Goal: Information Seeking & Learning: Learn about a topic

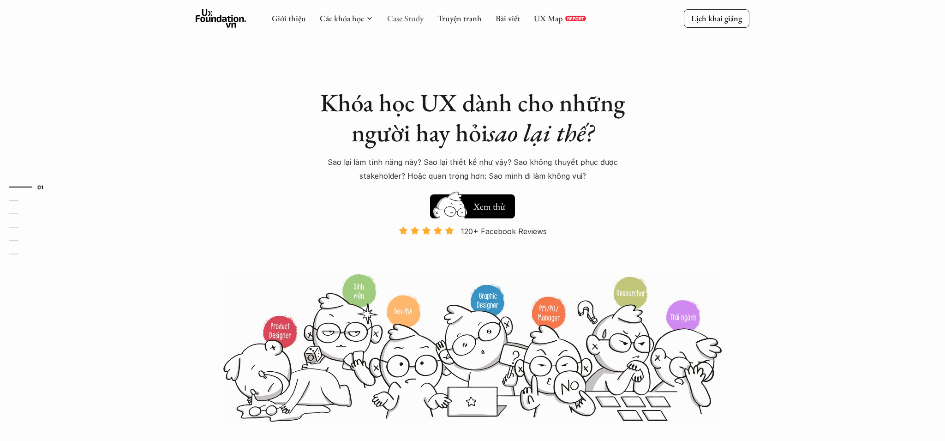
click at [410, 23] on link "Case Study" at bounding box center [405, 18] width 36 height 11
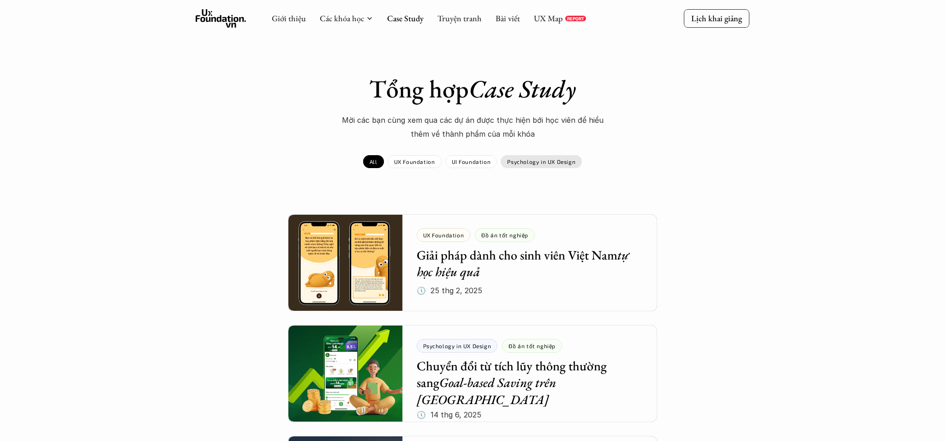
drag, startPoint x: 529, startPoint y: 160, endPoint x: 510, endPoint y: 176, distance: 24.6
click at [529, 160] on p "Psychology in UX Design" at bounding box center [541, 161] width 68 height 6
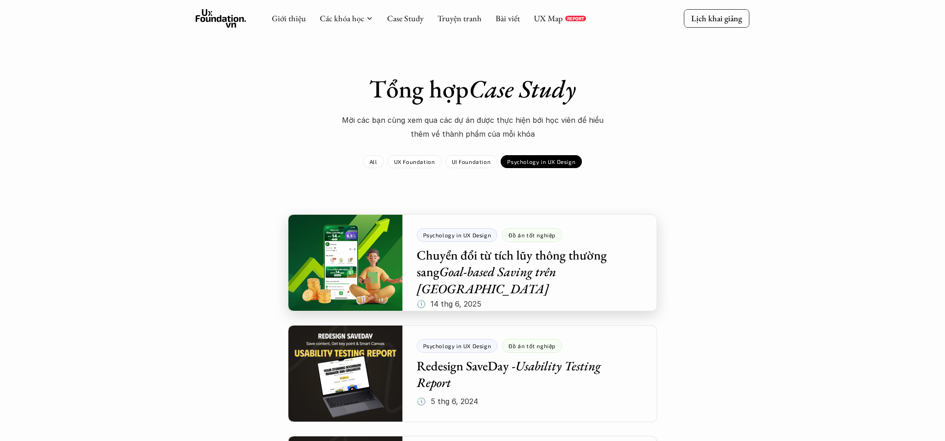
drag, startPoint x: 367, startPoint y: 255, endPoint x: 394, endPoint y: 248, distance: 27.5
click at [367, 255] on div at bounding box center [472, 262] width 369 height 97
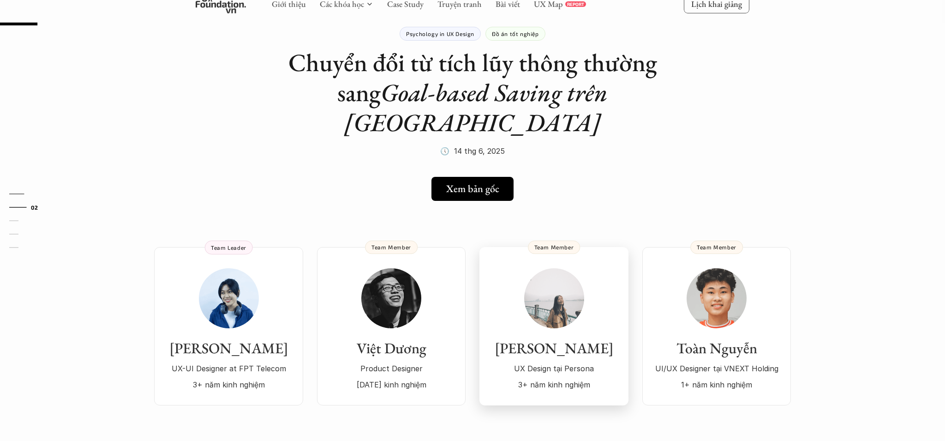
scroll to position [44, 0]
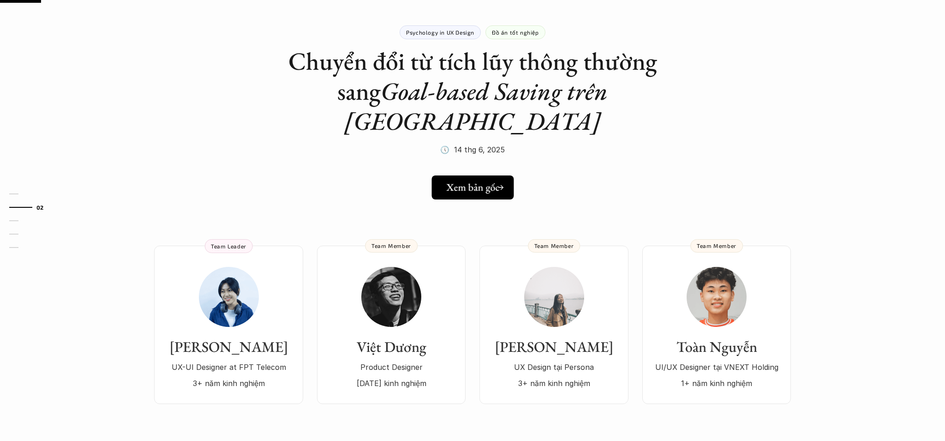
click at [467, 181] on h5 "Xem bản gốc" at bounding box center [472, 187] width 53 height 12
drag, startPoint x: 456, startPoint y: 36, endPoint x: 468, endPoint y: 63, distance: 30.4
click at [456, 36] on div "Psychology in UX Design" at bounding box center [440, 32] width 81 height 14
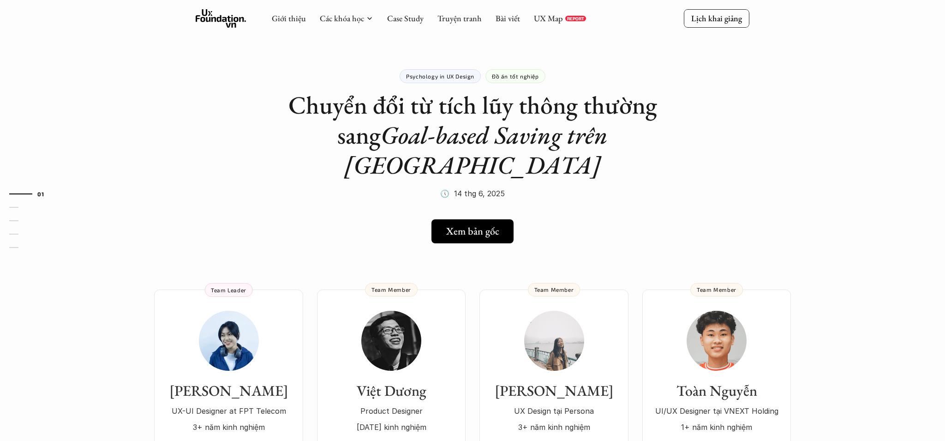
drag, startPoint x: 411, startPoint y: 19, endPoint x: 425, endPoint y: 34, distance: 20.6
click at [411, 19] on link "Case Study" at bounding box center [405, 18] width 36 height 11
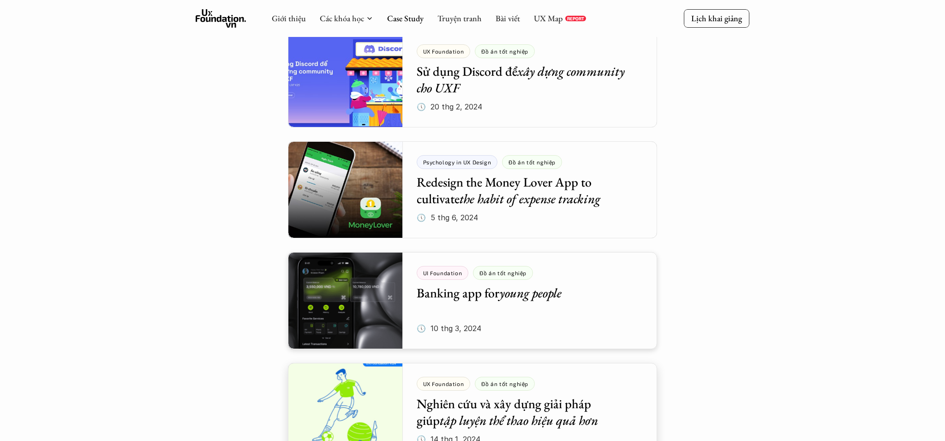
scroll to position [1179, 0]
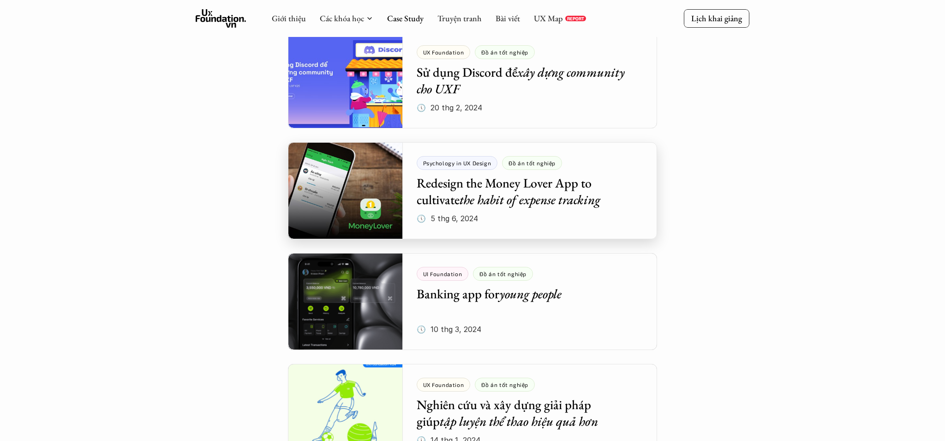
click at [480, 205] on div at bounding box center [472, 190] width 369 height 97
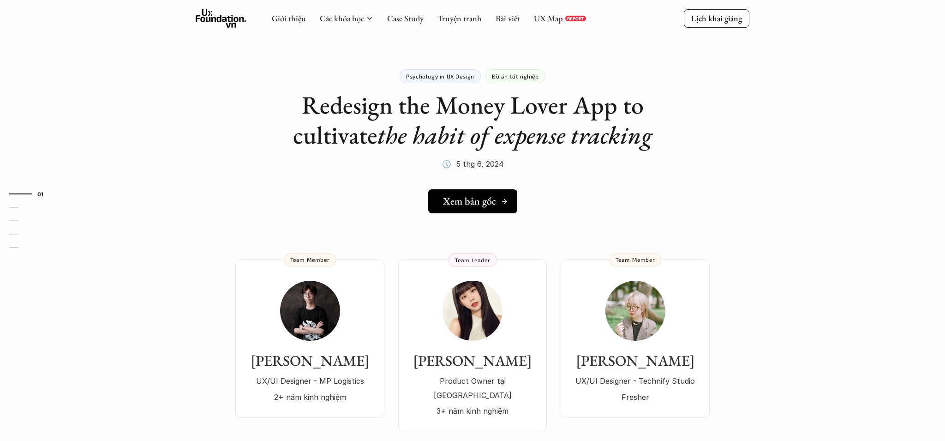
click at [466, 194] on link "Xem bản gốc" at bounding box center [472, 201] width 89 height 24
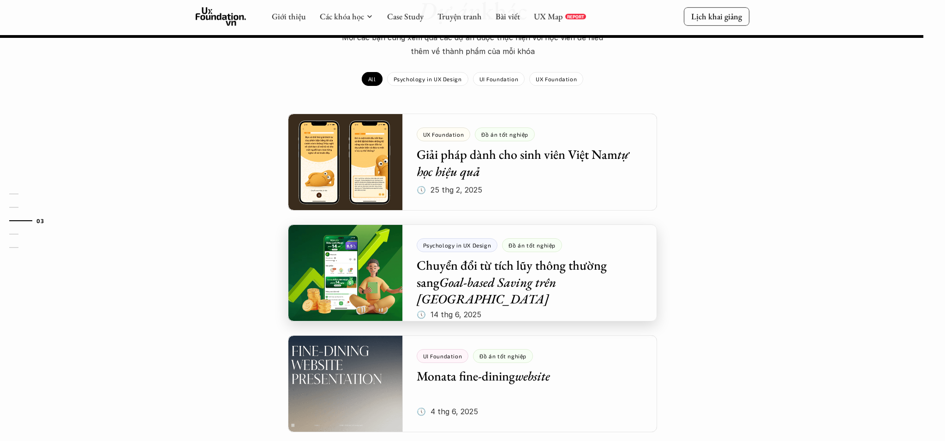
scroll to position [964, 0]
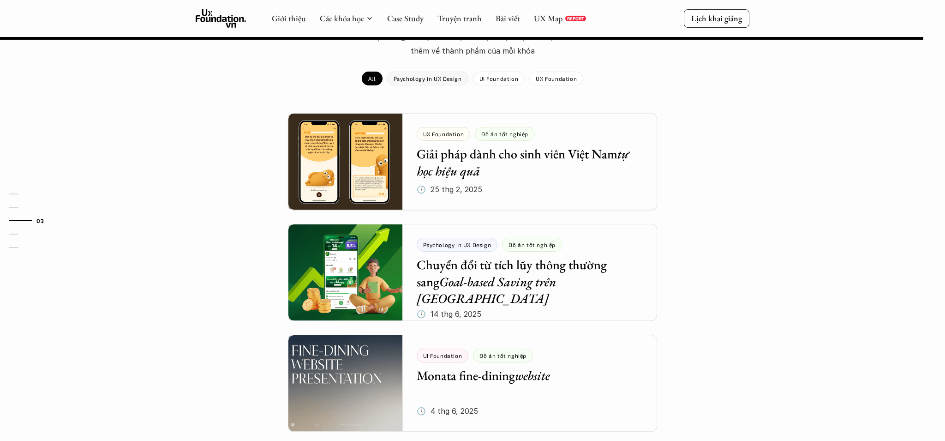
click at [430, 72] on div "Psychology in UX Design" at bounding box center [427, 79] width 81 height 14
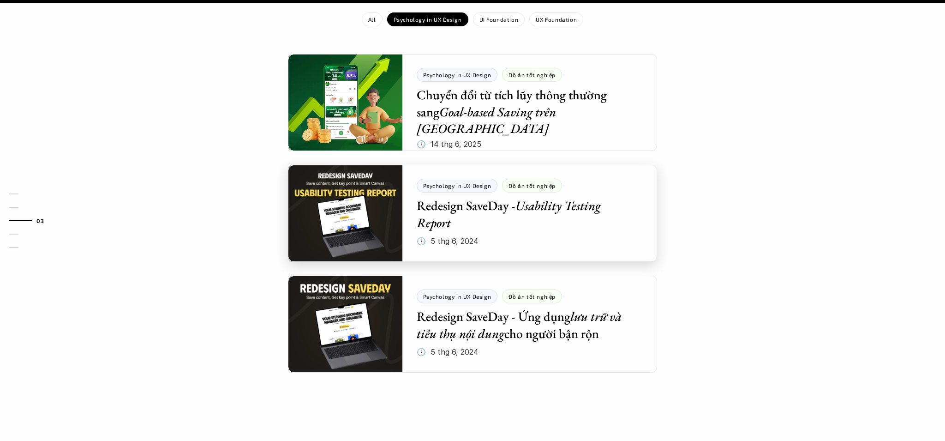
scroll to position [1025, 0]
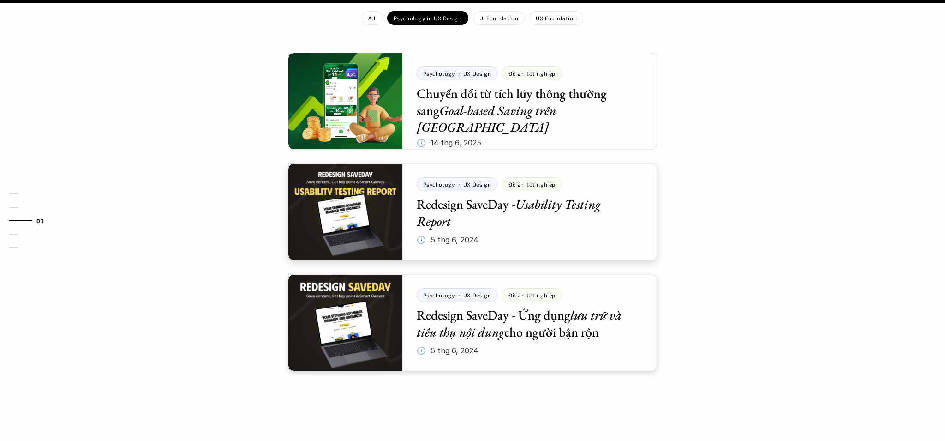
click at [370, 304] on div at bounding box center [472, 322] width 369 height 97
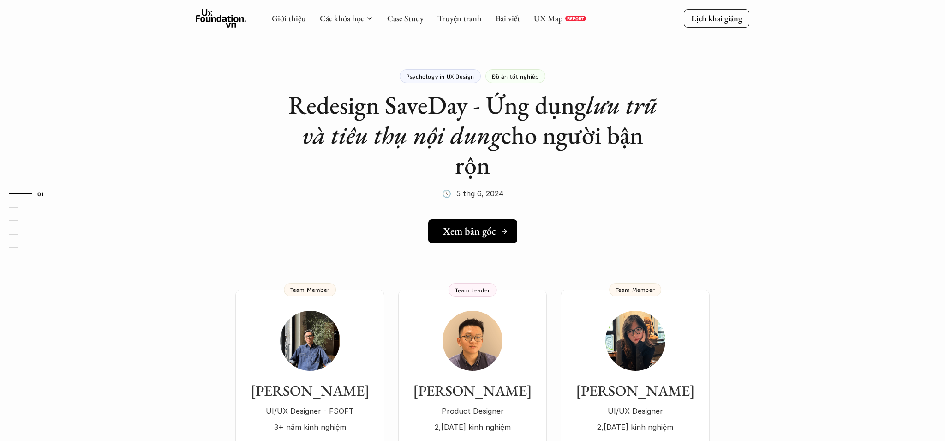
click at [481, 232] on h5 "Xem bản gốc" at bounding box center [469, 231] width 53 height 12
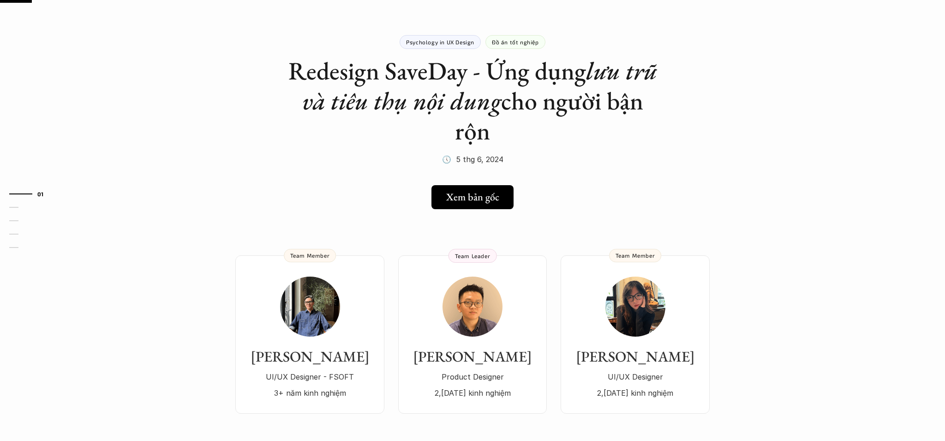
scroll to position [35, 0]
click at [444, 49] on div "Psychology in UX Design Đồ án tốt nghiệp Redesign SaveDay - Ứng dụng lưu trữ và…" at bounding box center [472, 89] width 369 height 155
click at [454, 45] on div "Psychology in UX Design" at bounding box center [440, 42] width 81 height 14
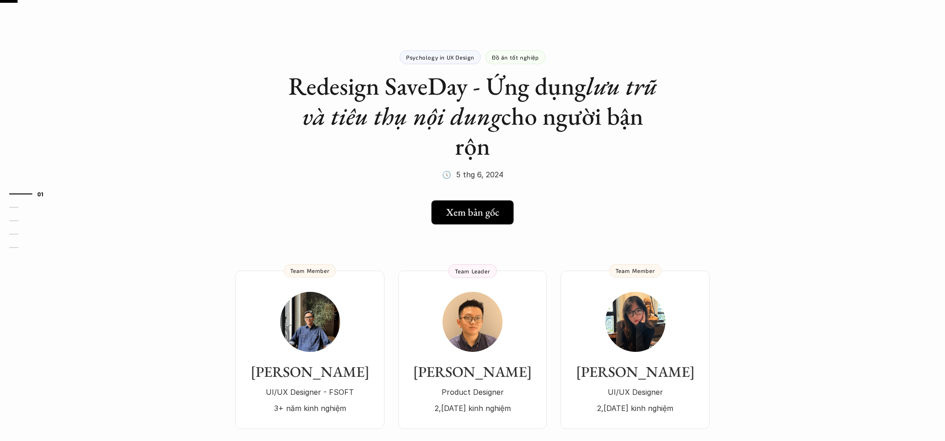
scroll to position [0, 0]
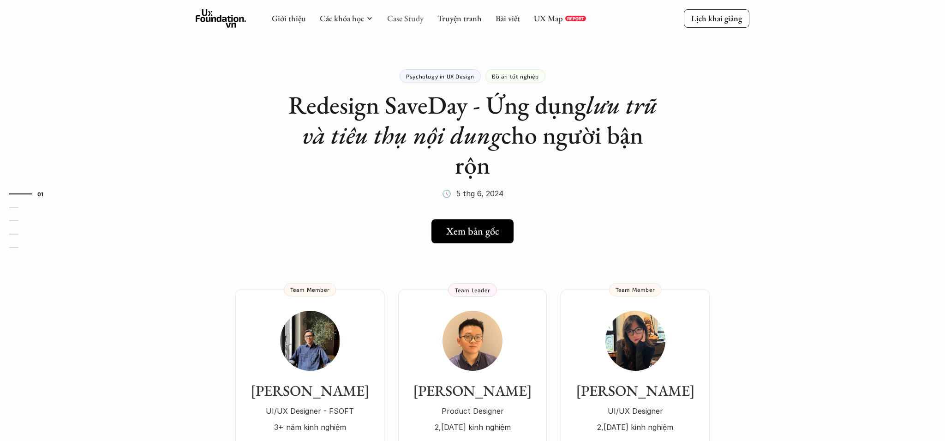
click at [409, 21] on link "Case Study" at bounding box center [405, 18] width 36 height 11
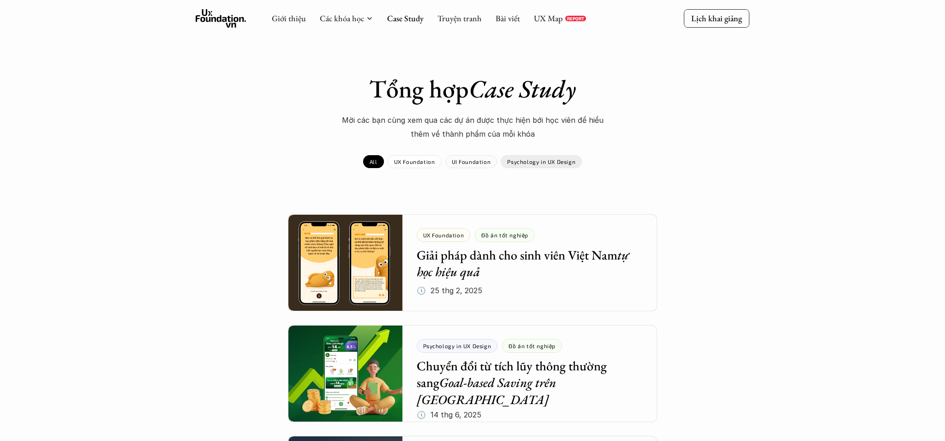
click at [515, 159] on p "Psychology in UX Design" at bounding box center [541, 161] width 68 height 6
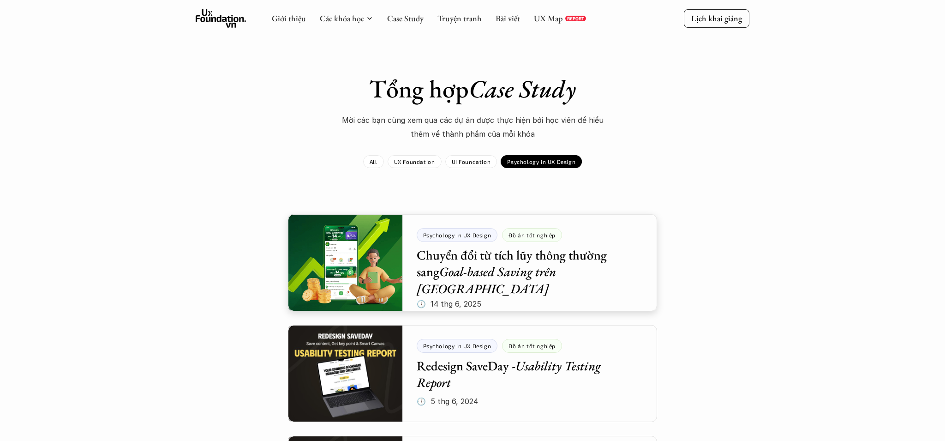
click at [305, 289] on div at bounding box center [472, 262] width 369 height 97
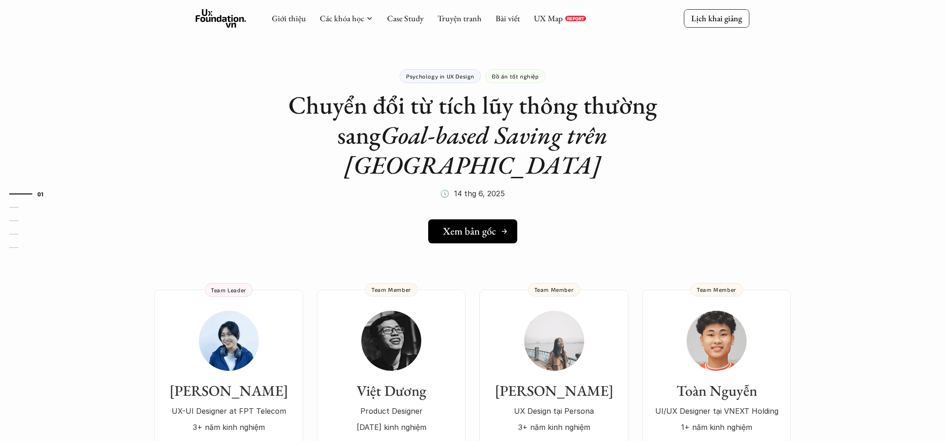
click at [476, 225] on h5 "Xem bản gốc" at bounding box center [469, 231] width 53 height 12
drag, startPoint x: 418, startPoint y: 23, endPoint x: 421, endPoint y: 28, distance: 5.8
click at [419, 24] on link "Case Study" at bounding box center [405, 18] width 36 height 11
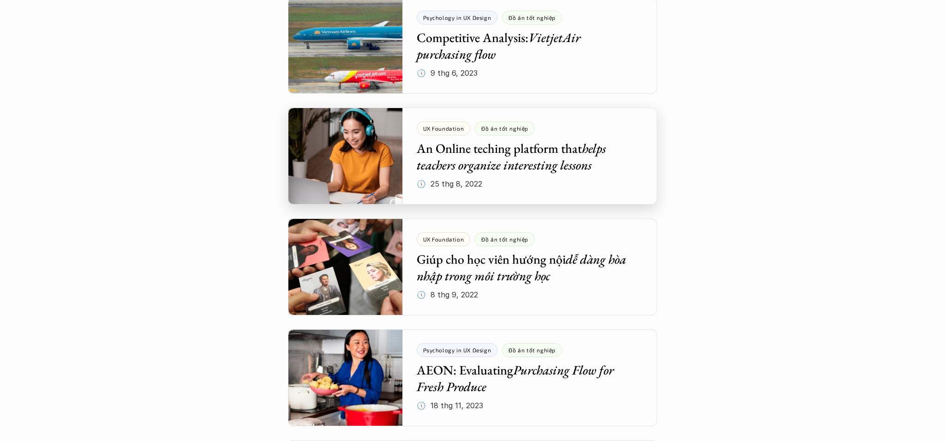
scroll to position [3319, 0]
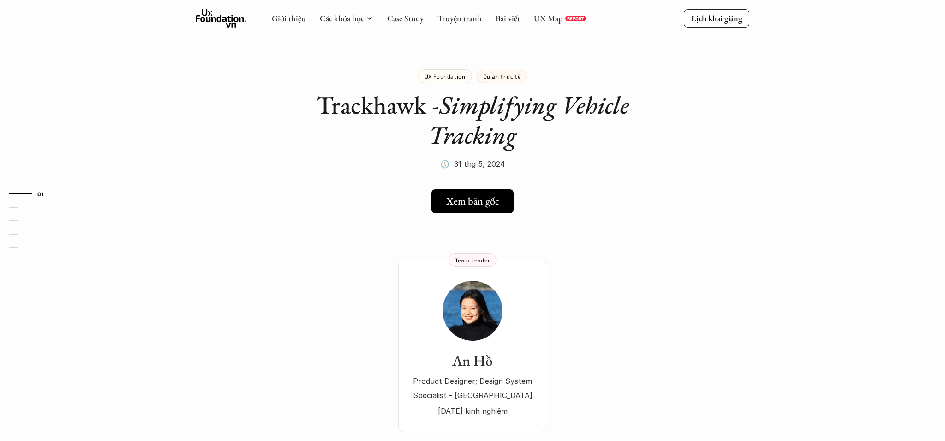
drag, startPoint x: 491, startPoint y: 188, endPoint x: 491, endPoint y: 173, distance: 15.7
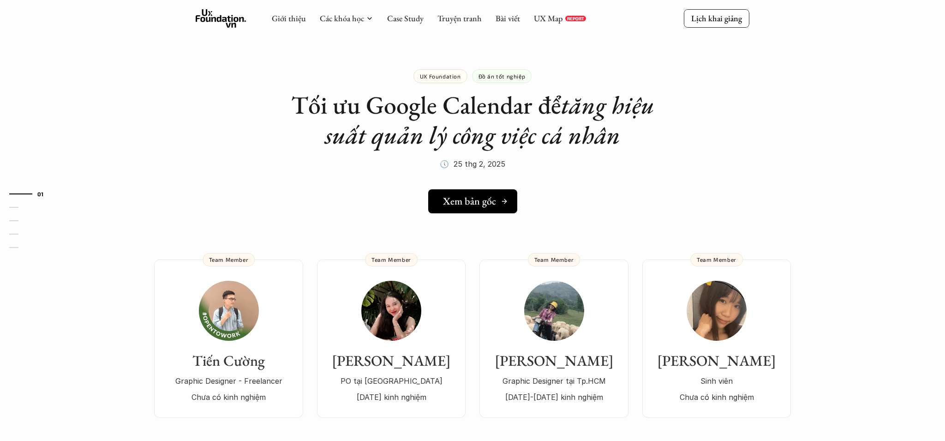
click at [474, 206] on h5 "Xem bản gốc" at bounding box center [469, 201] width 53 height 12
click at [489, 197] on h5 "Xem bản gốc" at bounding box center [469, 201] width 53 height 12
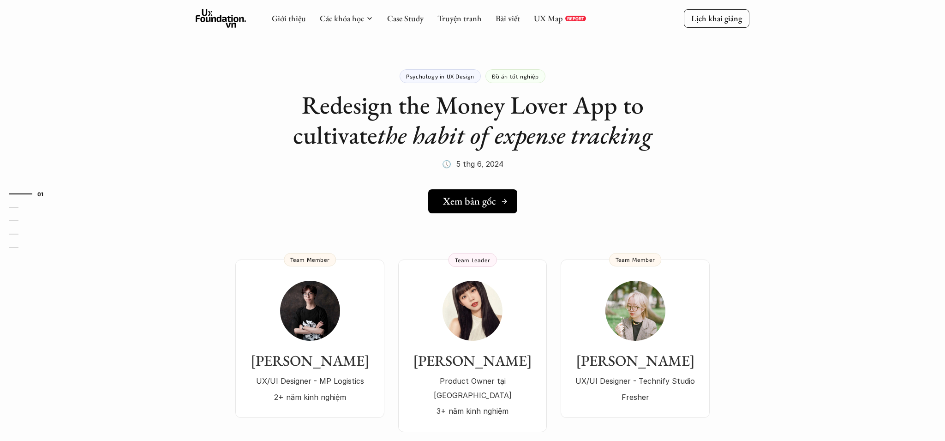
click at [468, 193] on link "Xem bản gốc" at bounding box center [472, 201] width 89 height 24
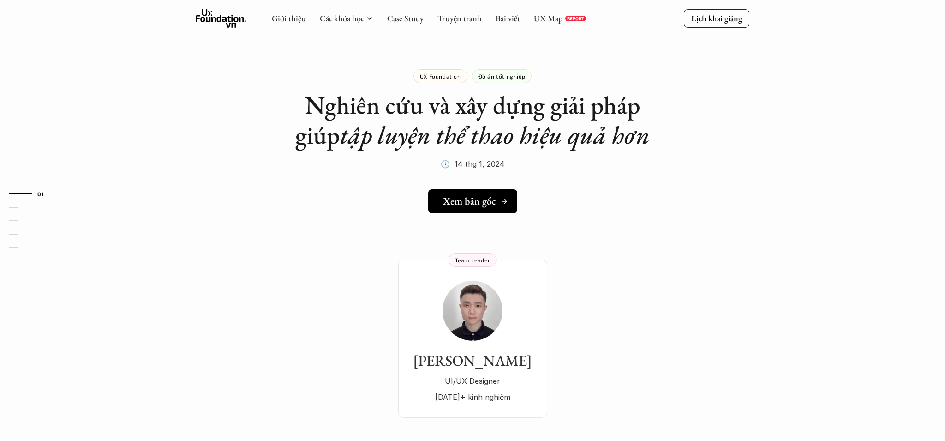
click at [490, 201] on h5 "Xem bản gốc" at bounding box center [469, 201] width 53 height 12
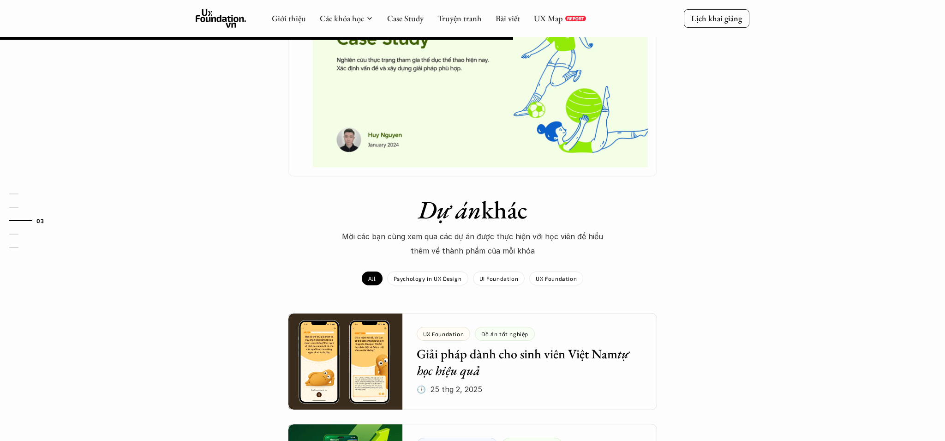
scroll to position [819, 0]
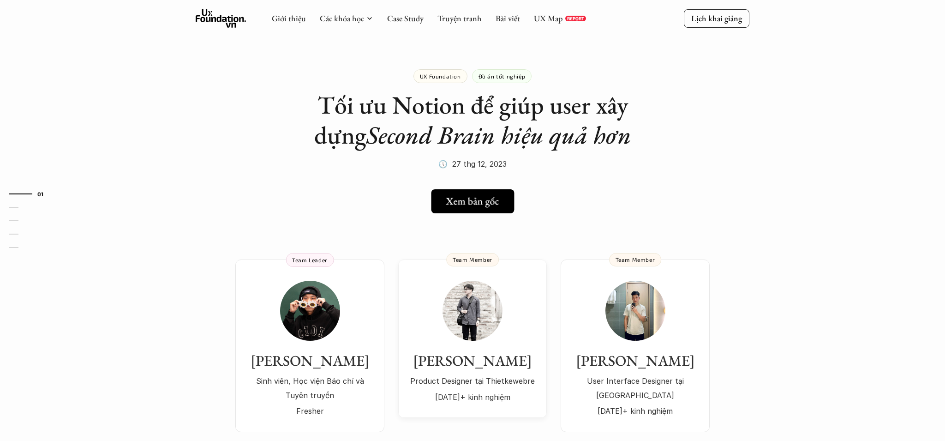
click at [505, 205] on div "Xem bản gốc" at bounding box center [475, 201] width 59 height 12
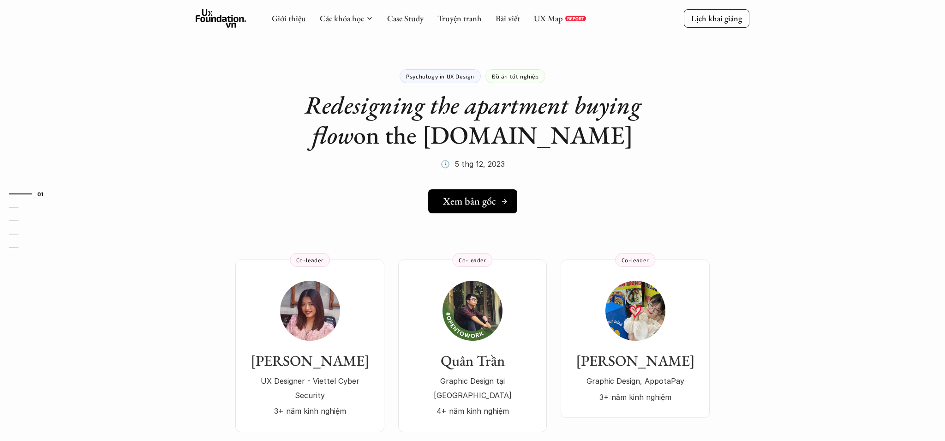
click at [498, 197] on div "Xem bản gốc" at bounding box center [475, 201] width 65 height 12
